Goal: Navigation & Orientation: Find specific page/section

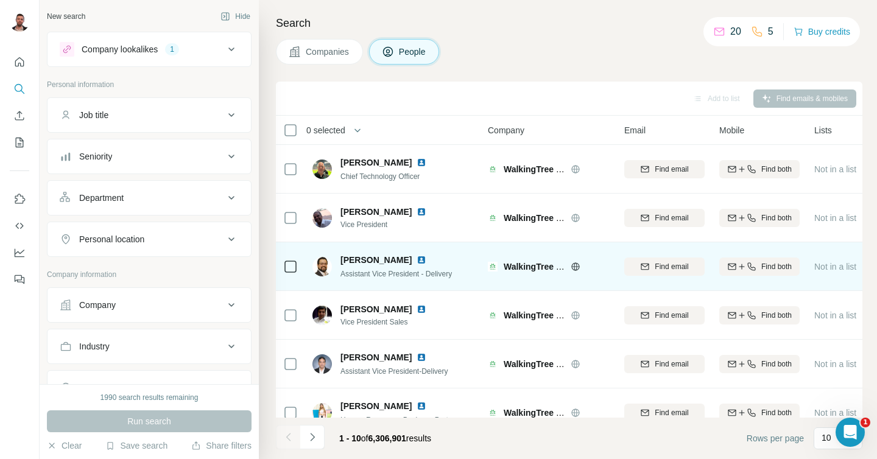
scroll to position [214, 0]
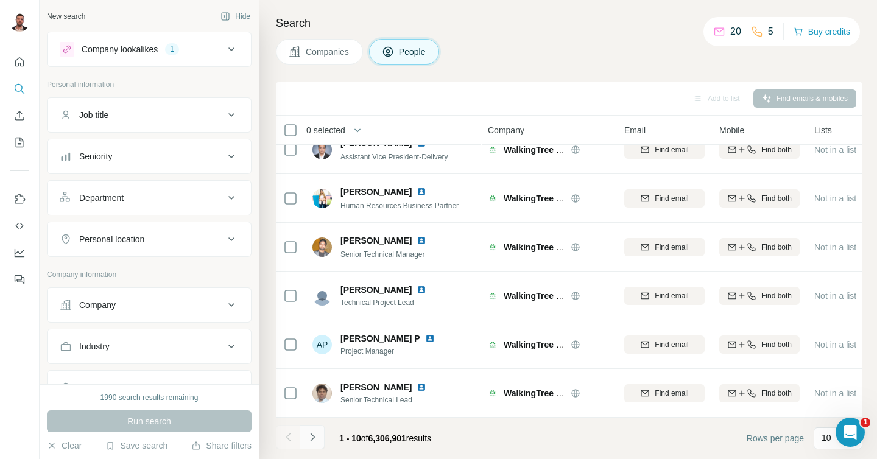
click at [307, 440] on icon "Navigate to next page" at bounding box center [312, 437] width 12 height 12
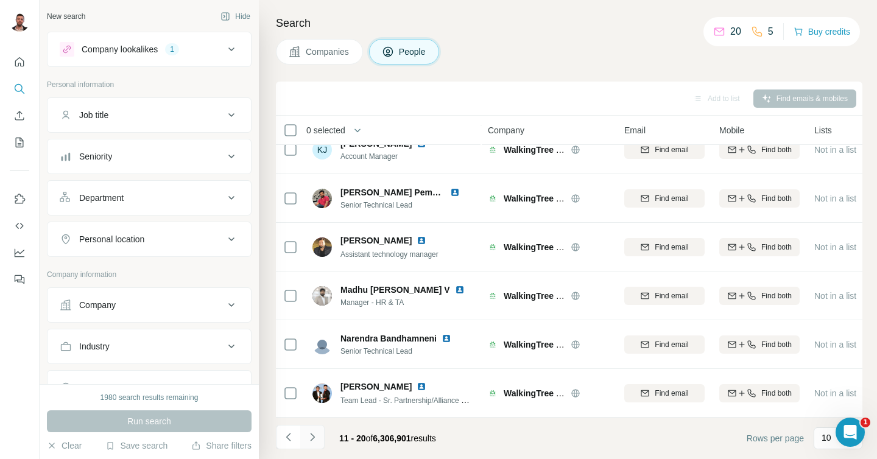
click at [312, 438] on icon "Navigate to next page" at bounding box center [312, 437] width 4 height 8
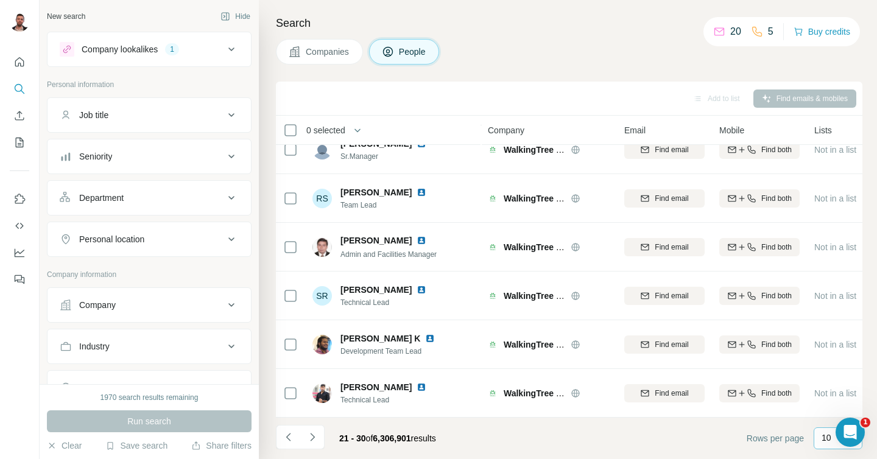
click at [831, 439] on div "10" at bounding box center [836, 438] width 30 height 12
click at [839, 348] on div "60" at bounding box center [838, 345] width 28 height 12
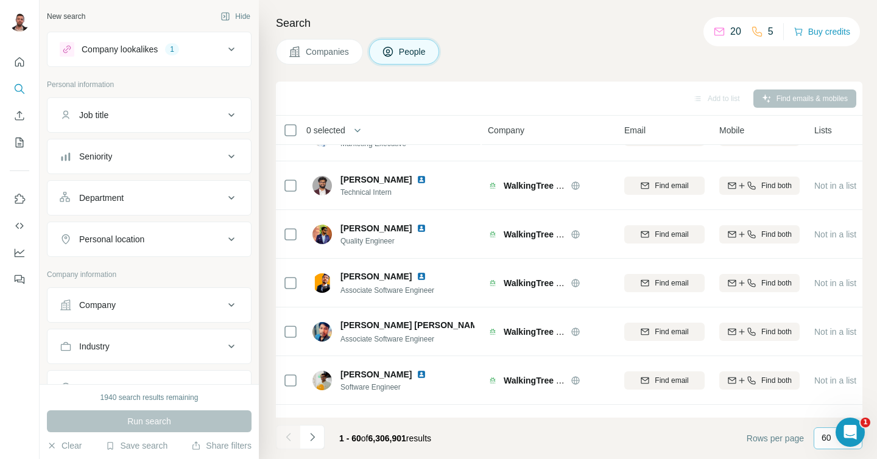
scroll to position [2649, 0]
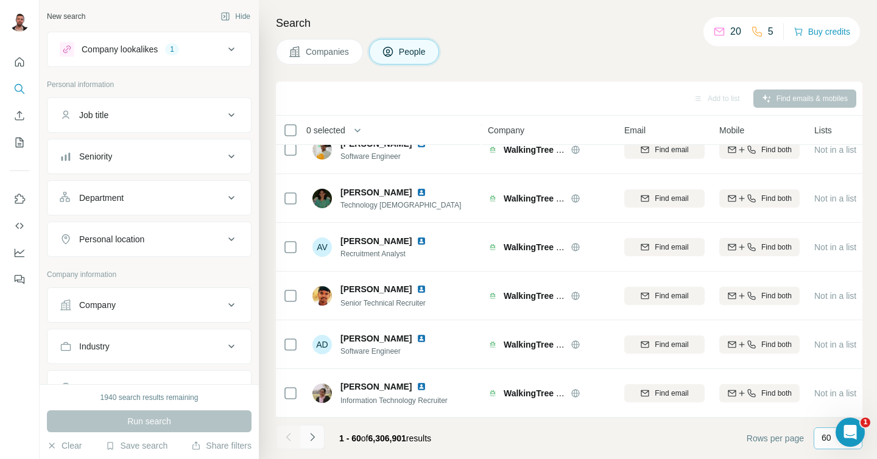
click at [318, 436] on button "Navigate to next page" at bounding box center [312, 437] width 24 height 24
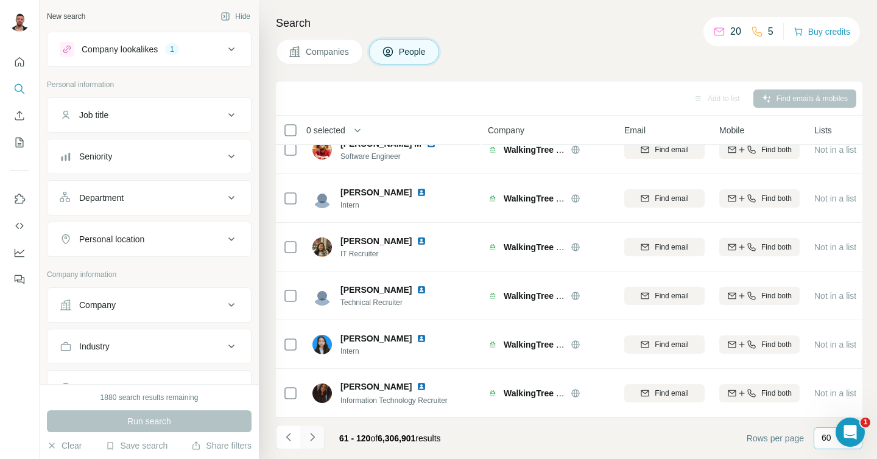
click at [316, 433] on icon "Navigate to next page" at bounding box center [312, 437] width 12 height 12
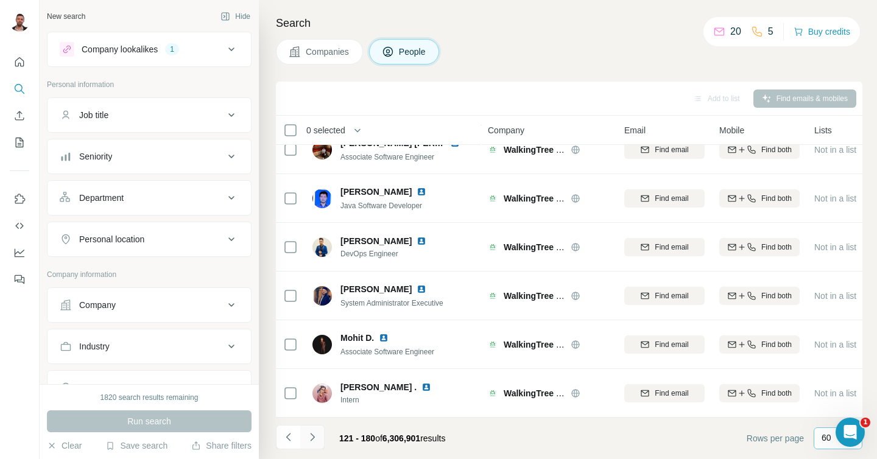
click at [309, 429] on button "Navigate to next page" at bounding box center [312, 437] width 24 height 24
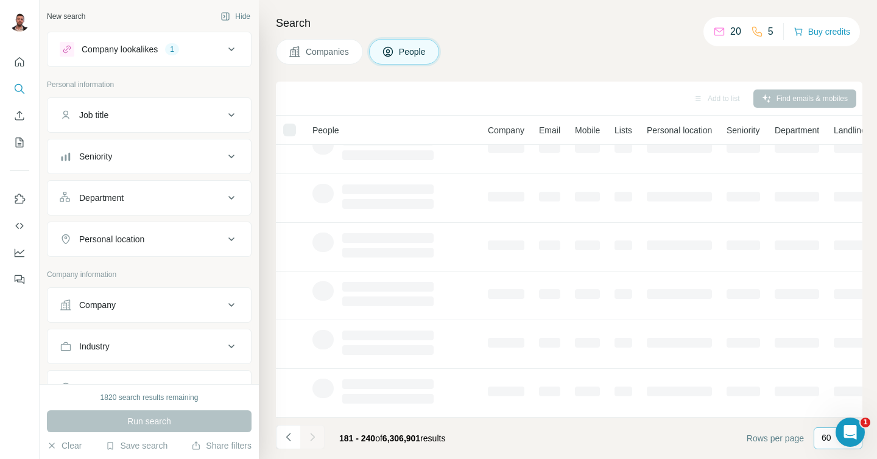
scroll to position [214, 0]
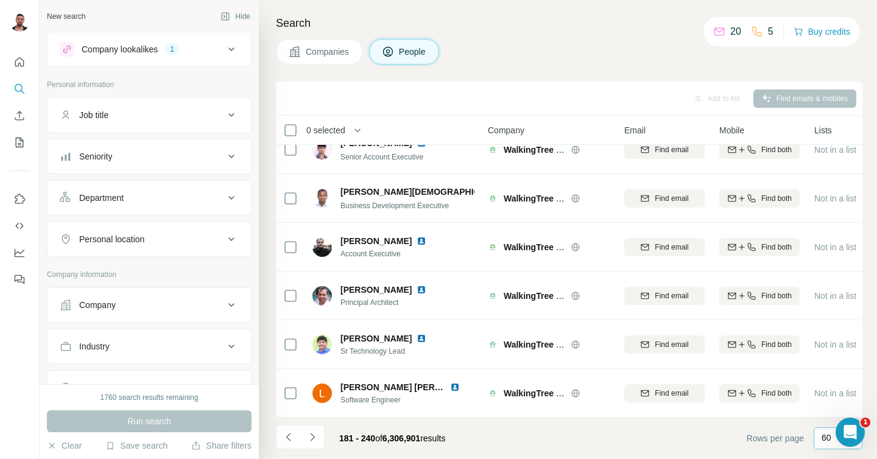
click at [309, 429] on button "Navigate to next page" at bounding box center [312, 437] width 24 height 24
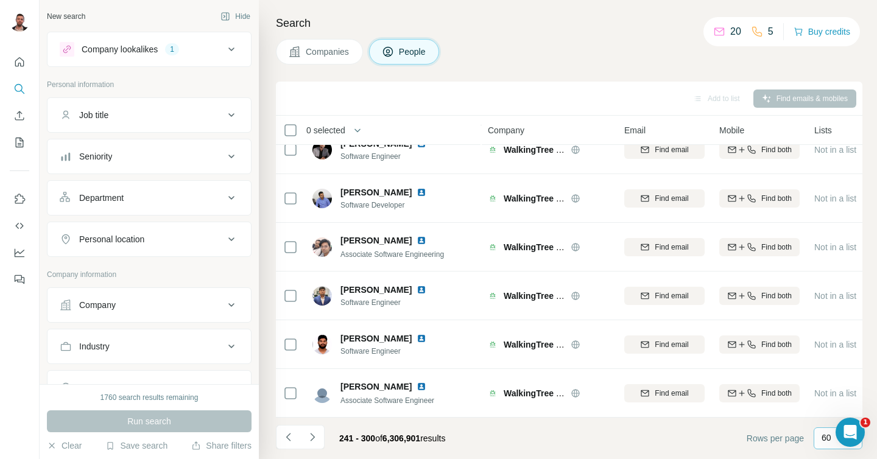
scroll to position [2649, 0]
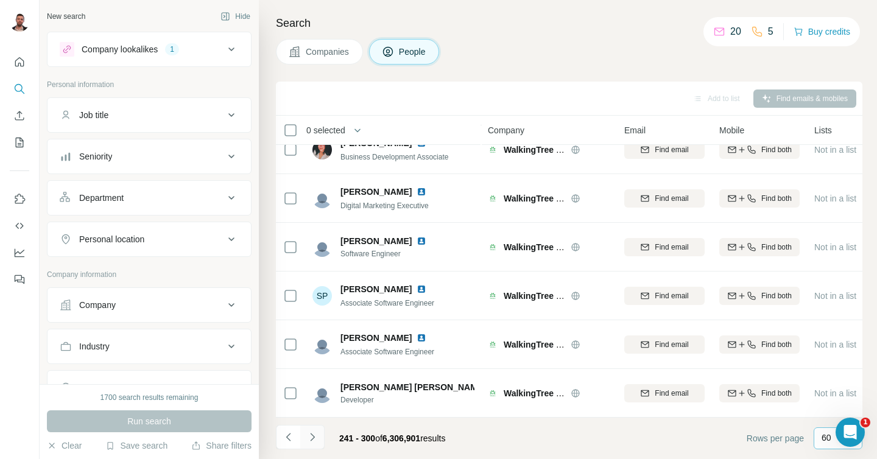
click at [310, 432] on icon "Navigate to next page" at bounding box center [312, 437] width 12 height 12
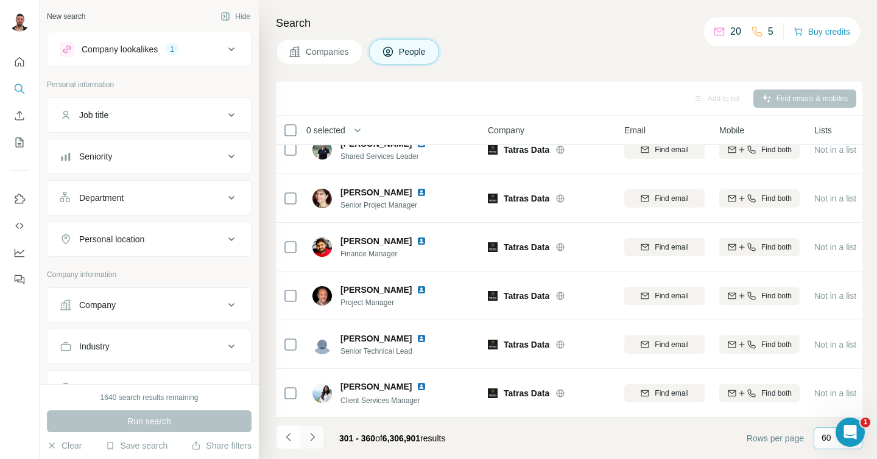
click at [314, 440] on icon "Navigate to next page" at bounding box center [312, 437] width 12 height 12
click at [314, 432] on icon "Navigate to next page" at bounding box center [312, 437] width 12 height 12
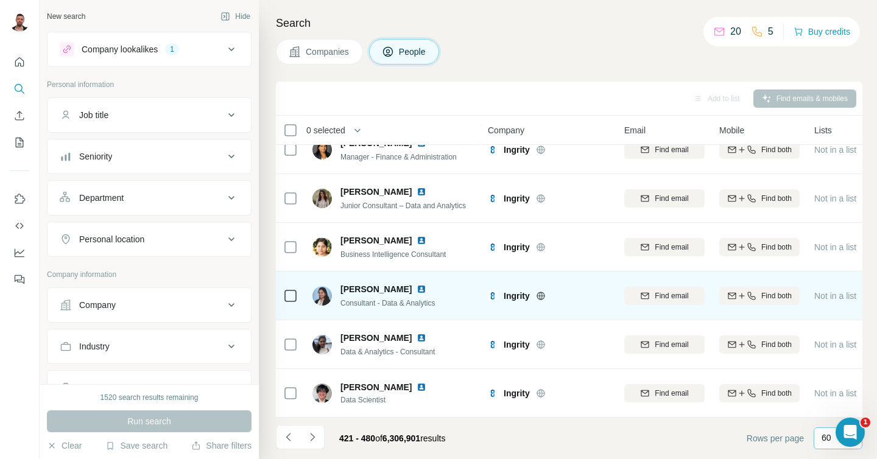
click at [539, 294] on icon at bounding box center [541, 296] width 10 height 10
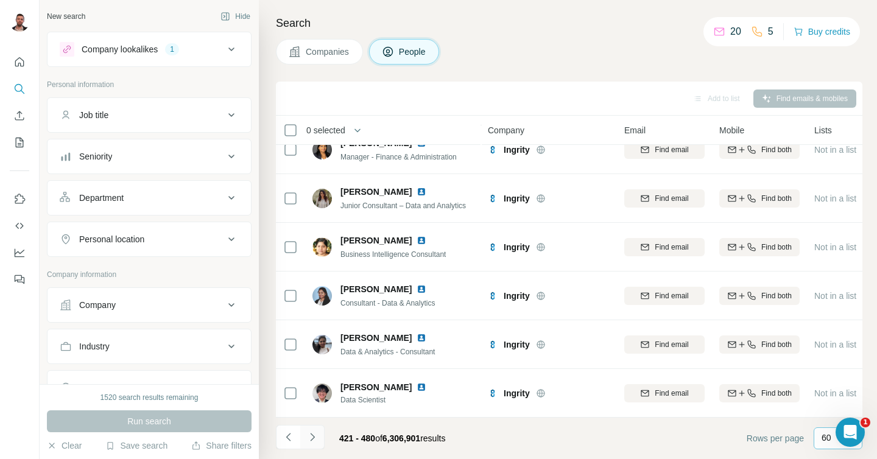
click at [313, 433] on icon "Navigate to next page" at bounding box center [312, 437] width 12 height 12
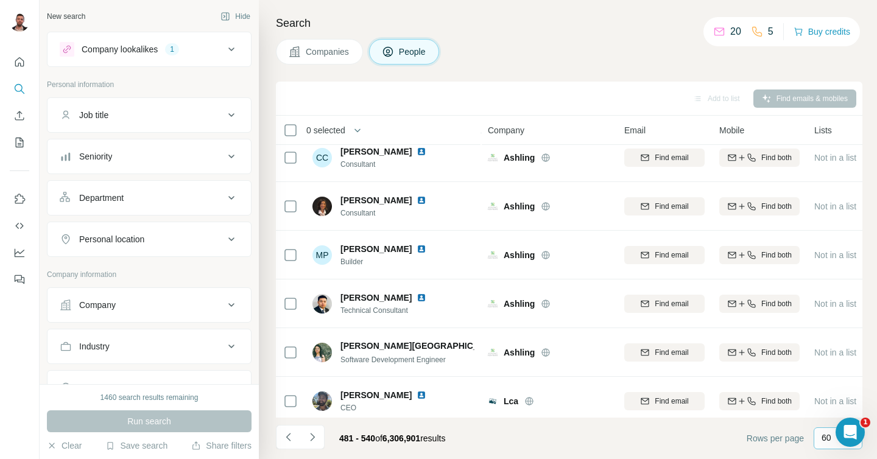
scroll to position [2065, 0]
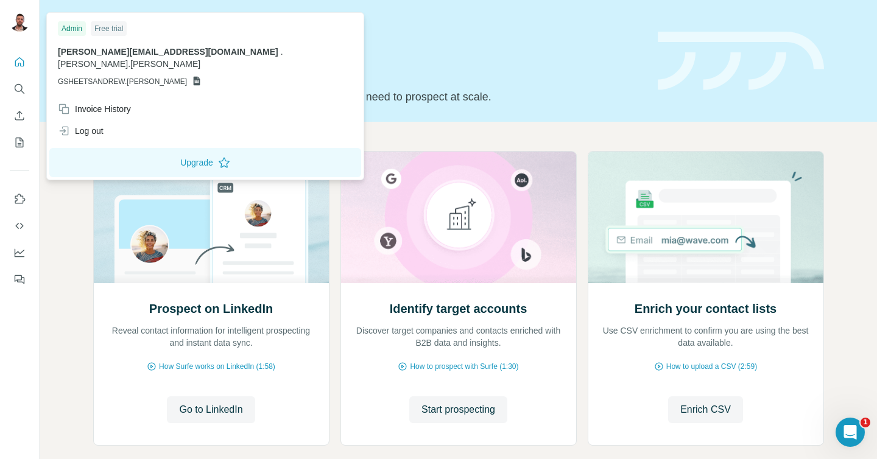
click at [24, 22] on img at bounding box center [19, 21] width 19 height 19
click at [22, 24] on img at bounding box center [19, 21] width 19 height 19
click at [24, 57] on icon "Quick start" at bounding box center [19, 62] width 12 height 12
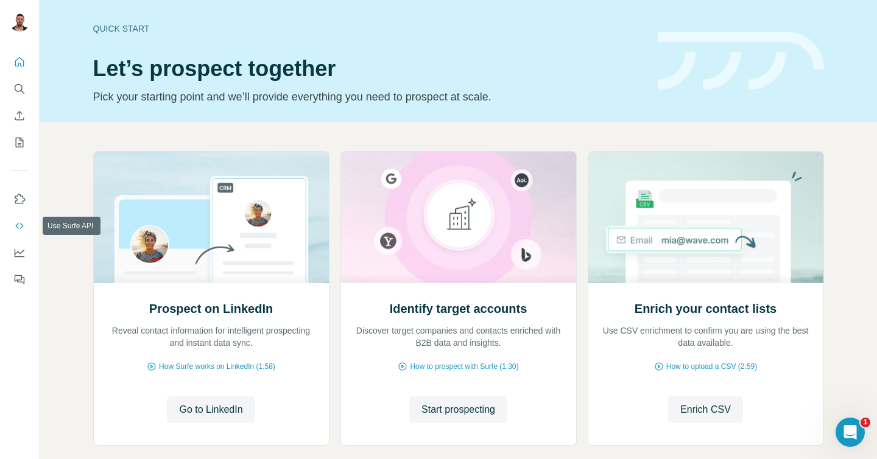
click at [14, 226] on icon "Use Surfe API" at bounding box center [19, 226] width 12 height 12
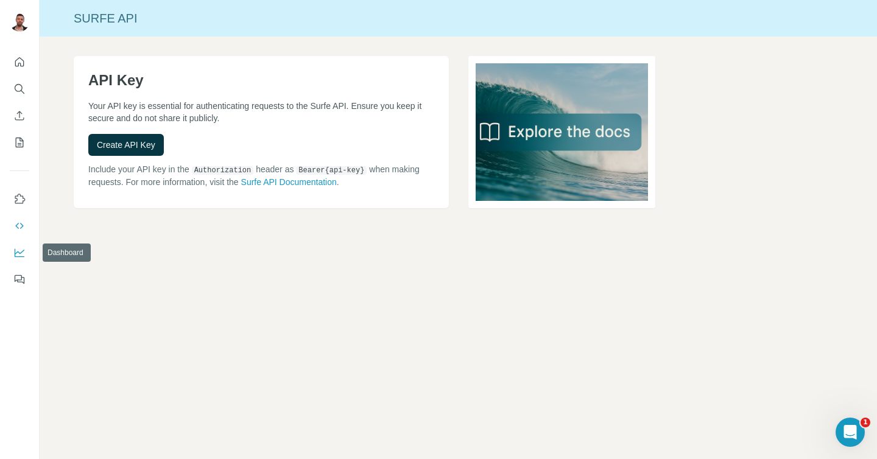
click at [18, 251] on icon "Dashboard" at bounding box center [19, 253] width 12 height 12
